Goal: Task Accomplishment & Management: Complete application form

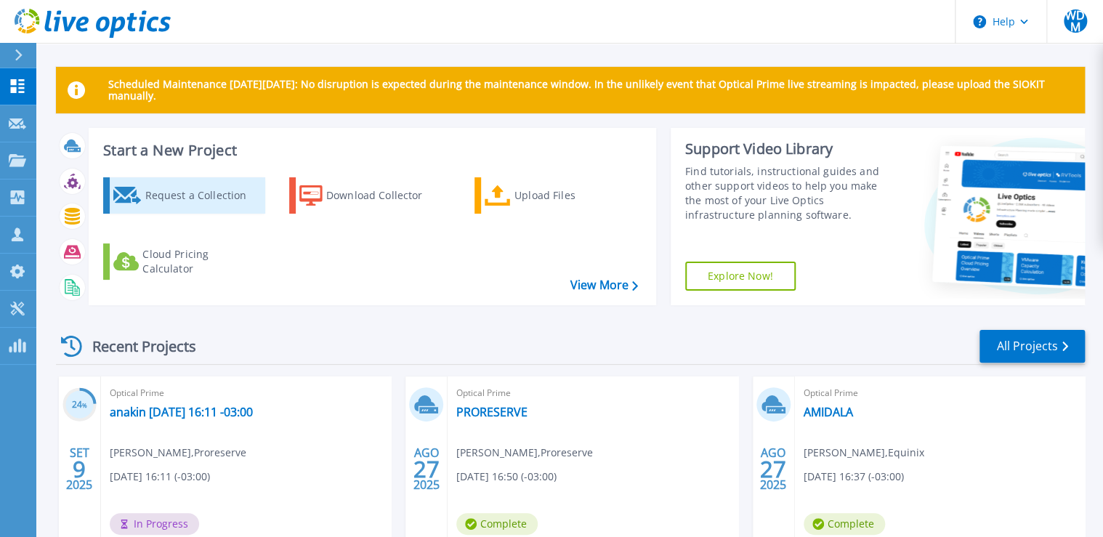
click at [202, 198] on div "Request a Collection" at bounding box center [203, 195] width 116 height 29
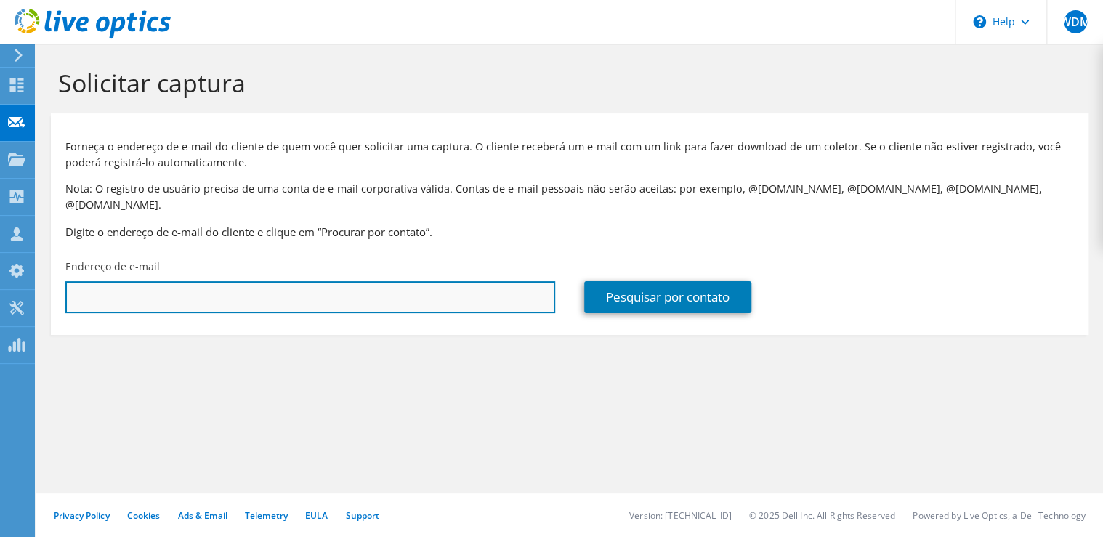
click at [362, 283] on input "text" at bounding box center [310, 297] width 490 height 32
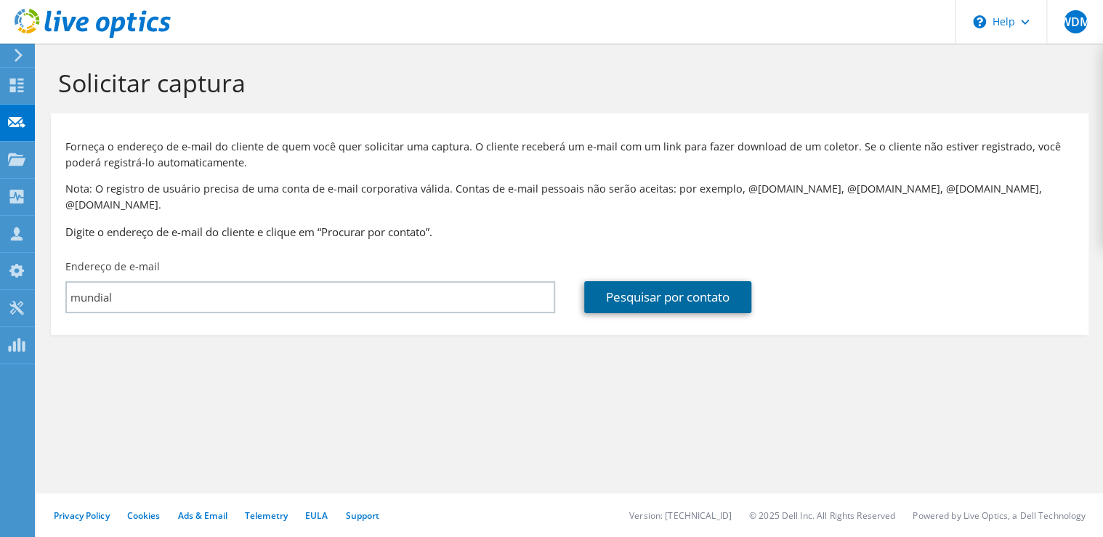
click at [686, 289] on link "Pesquisar por contato" at bounding box center [667, 297] width 167 height 32
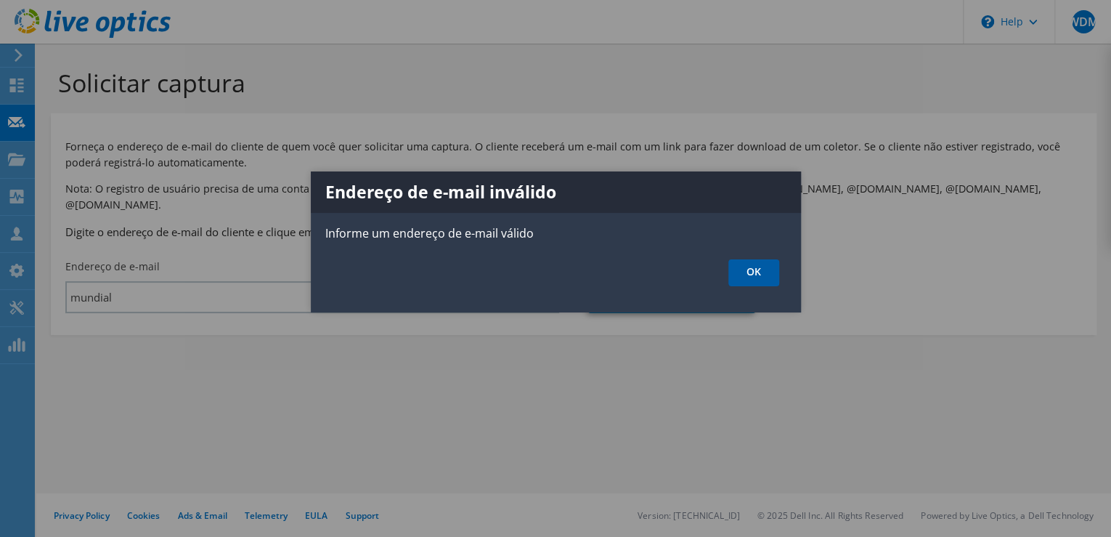
click at [742, 267] on link "OK" at bounding box center [754, 272] width 51 height 27
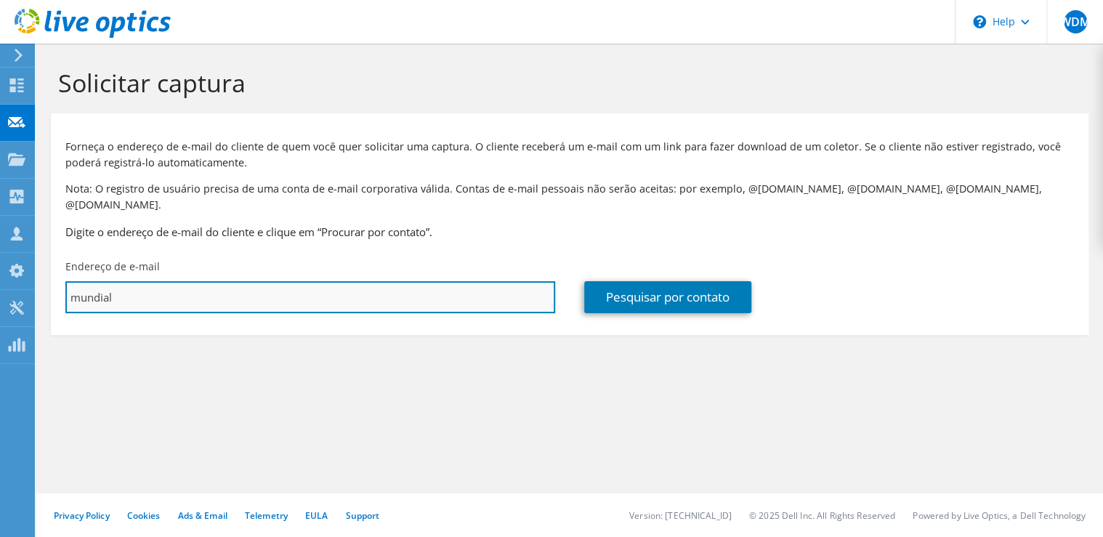
click at [332, 288] on input "mundial" at bounding box center [310, 297] width 490 height 32
drag, startPoint x: 325, startPoint y: 288, endPoint x: -331, endPoint y: 253, distance: 657.6
click at [0, 253] on html "WDM Parceiro de Canal Willian De Marchi wmarchi@equinix.com Equinix My Profile …" at bounding box center [551, 268] width 1103 height 537
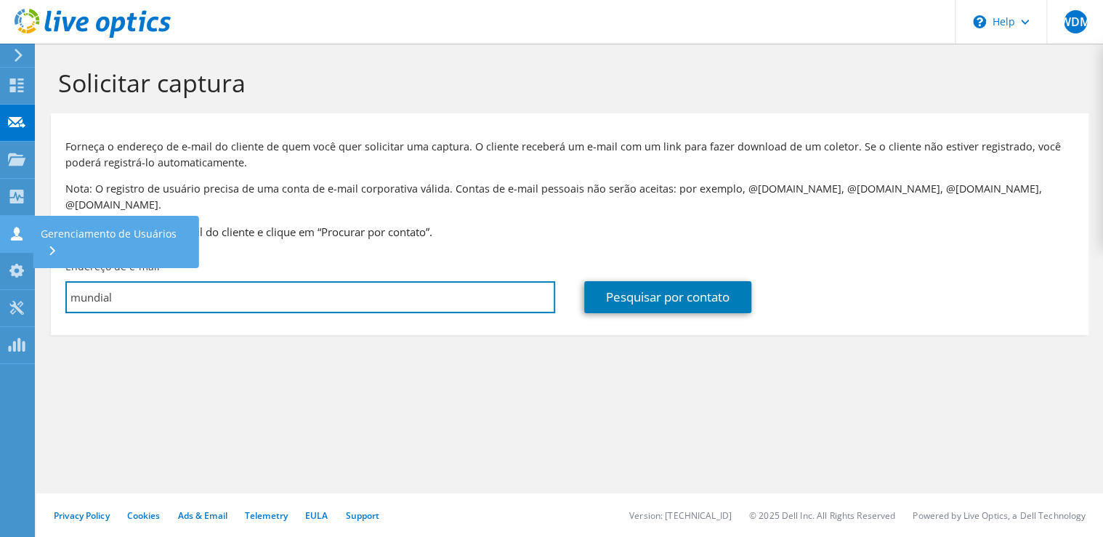
paste input "rodrigo.medeiros@mundiallogistics.com.br"
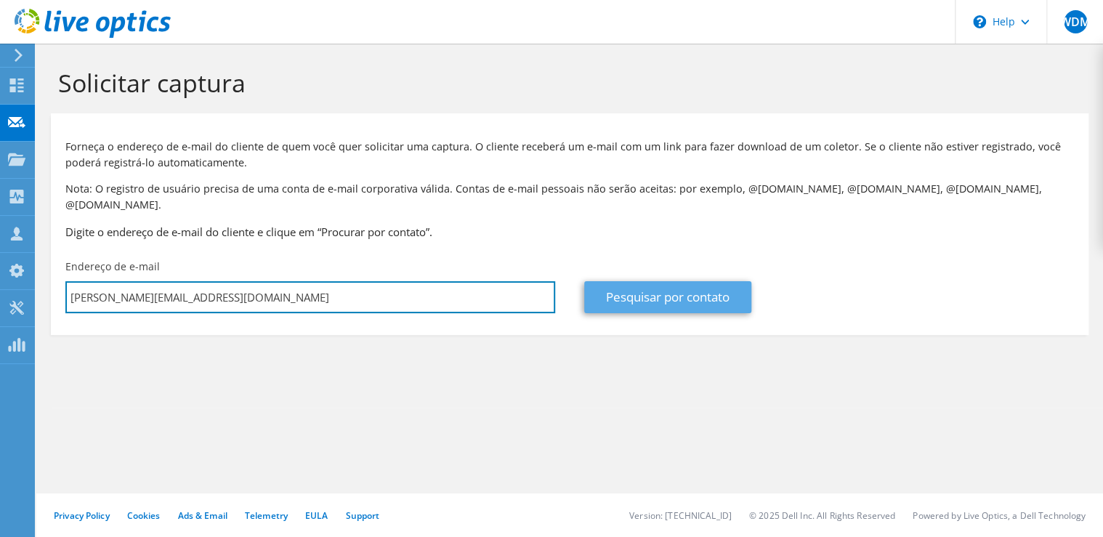
type input "rodrigo.medeiros@mundiallogistics.com.br"
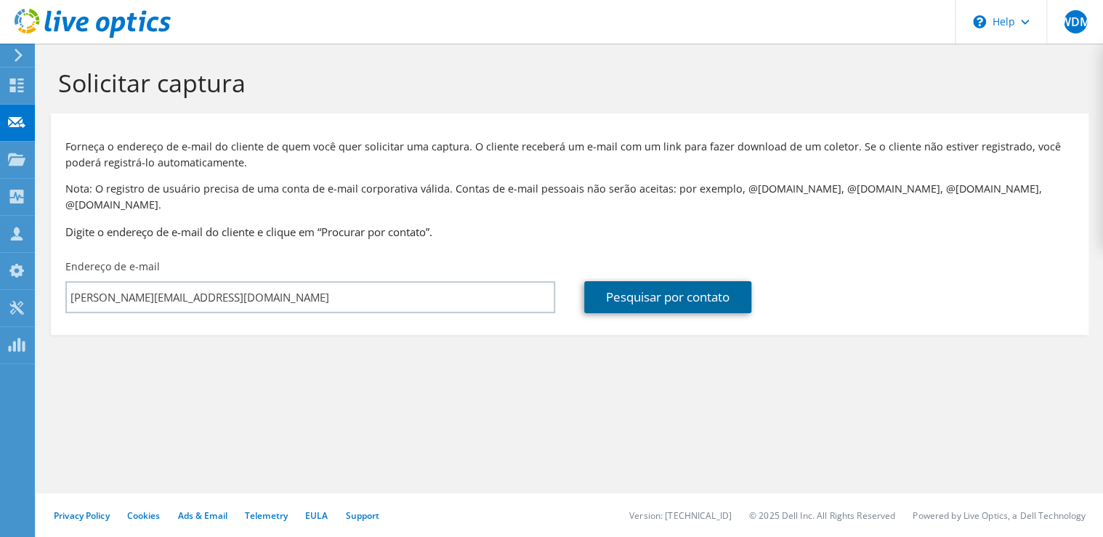
click at [622, 281] on link "Pesquisar por contato" at bounding box center [667, 297] width 167 height 32
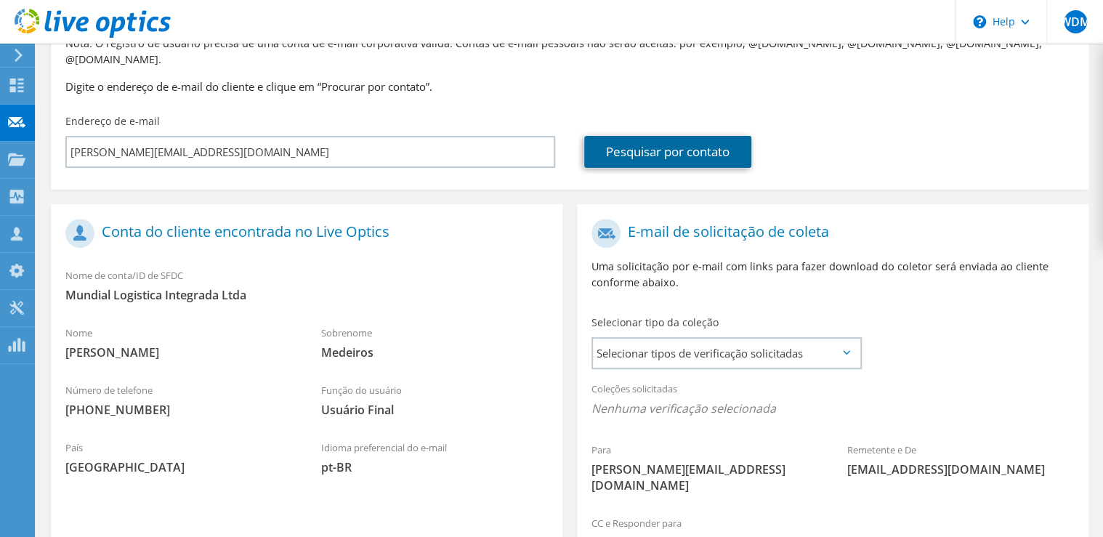
scroll to position [306, 0]
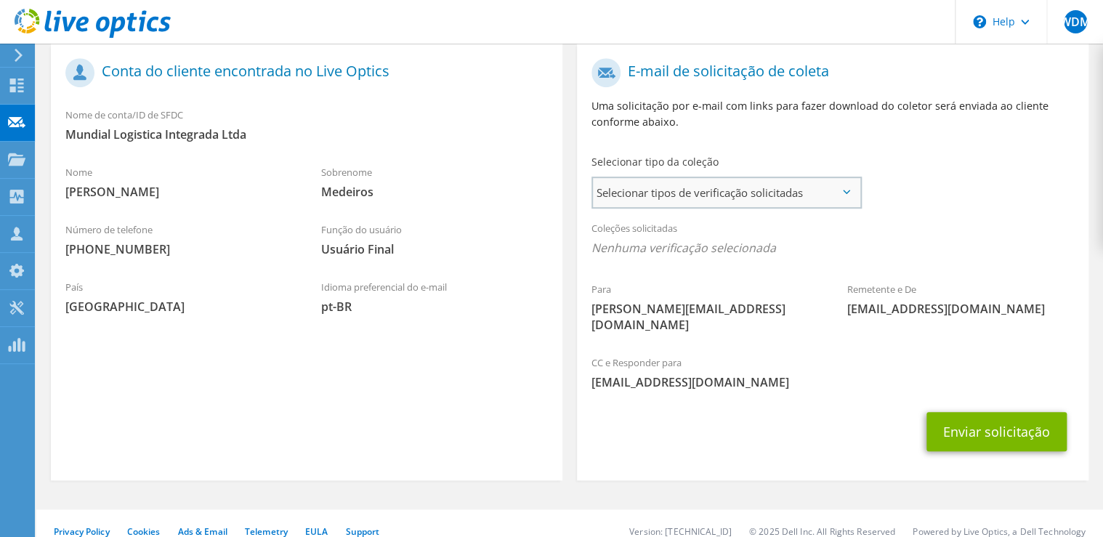
click at [750, 177] on div "Selecionar tipos de verificação solicitadas Server Virtualization Optical Prime…" at bounding box center [726, 193] width 270 height 32
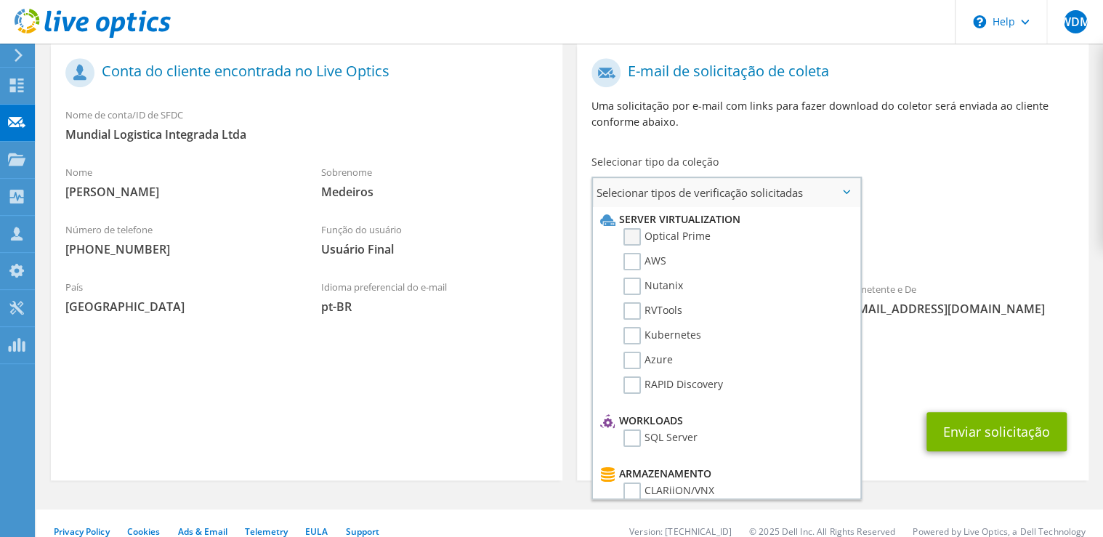
click at [660, 228] on label "Optical Prime" at bounding box center [666, 236] width 87 height 17
click at [0, 0] on input "Optical Prime" at bounding box center [0, 0] width 0 height 0
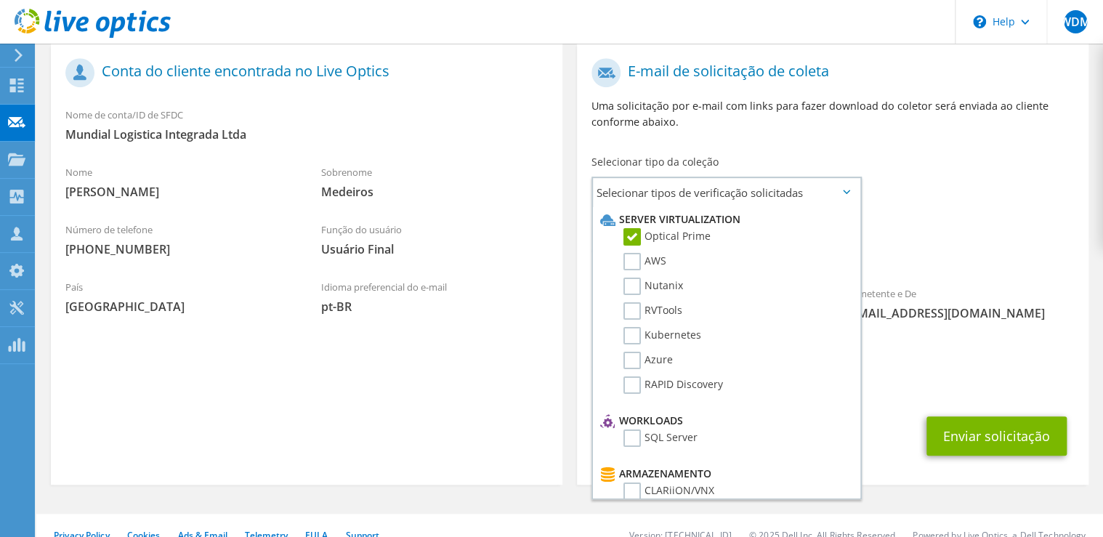
click at [960, 244] on span "Optical Prime" at bounding box center [832, 252] width 482 height 24
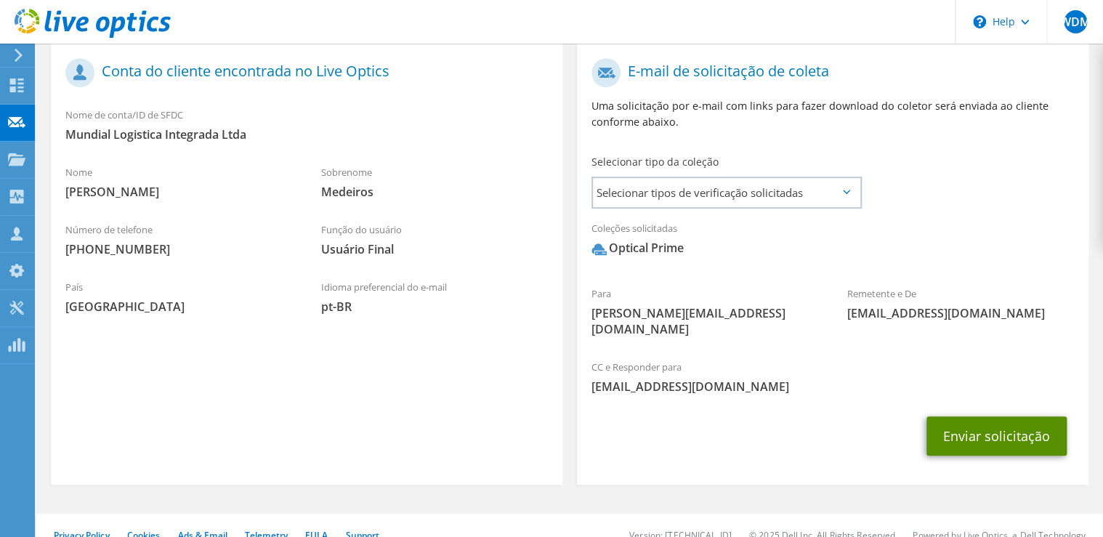
click at [988, 416] on button "Enviar solicitação" at bounding box center [996, 435] width 140 height 39
